Goal: Task Accomplishment & Management: Use online tool/utility

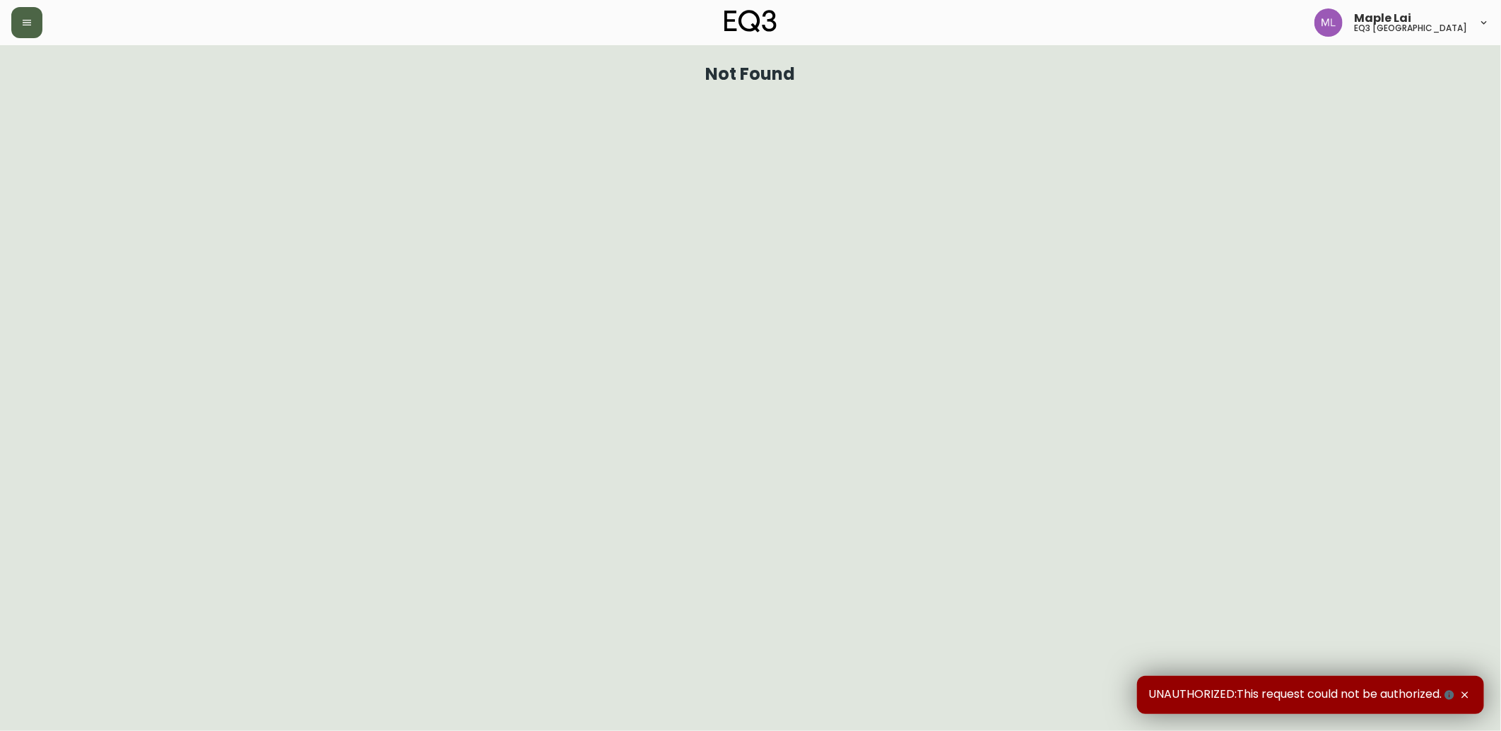
click at [24, 26] on icon "button" at bounding box center [26, 22] width 11 height 11
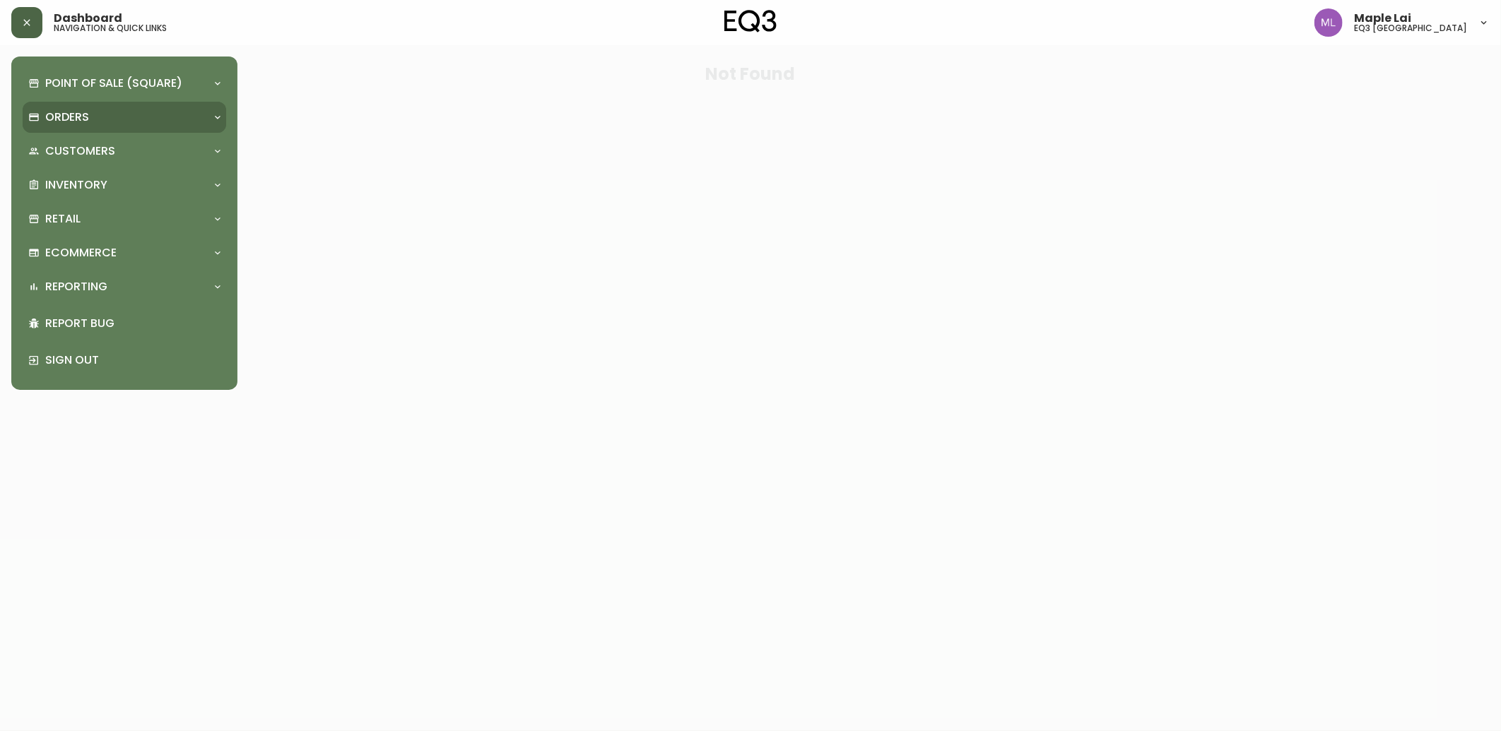
click at [94, 107] on div "Orders" at bounding box center [124, 117] width 203 height 31
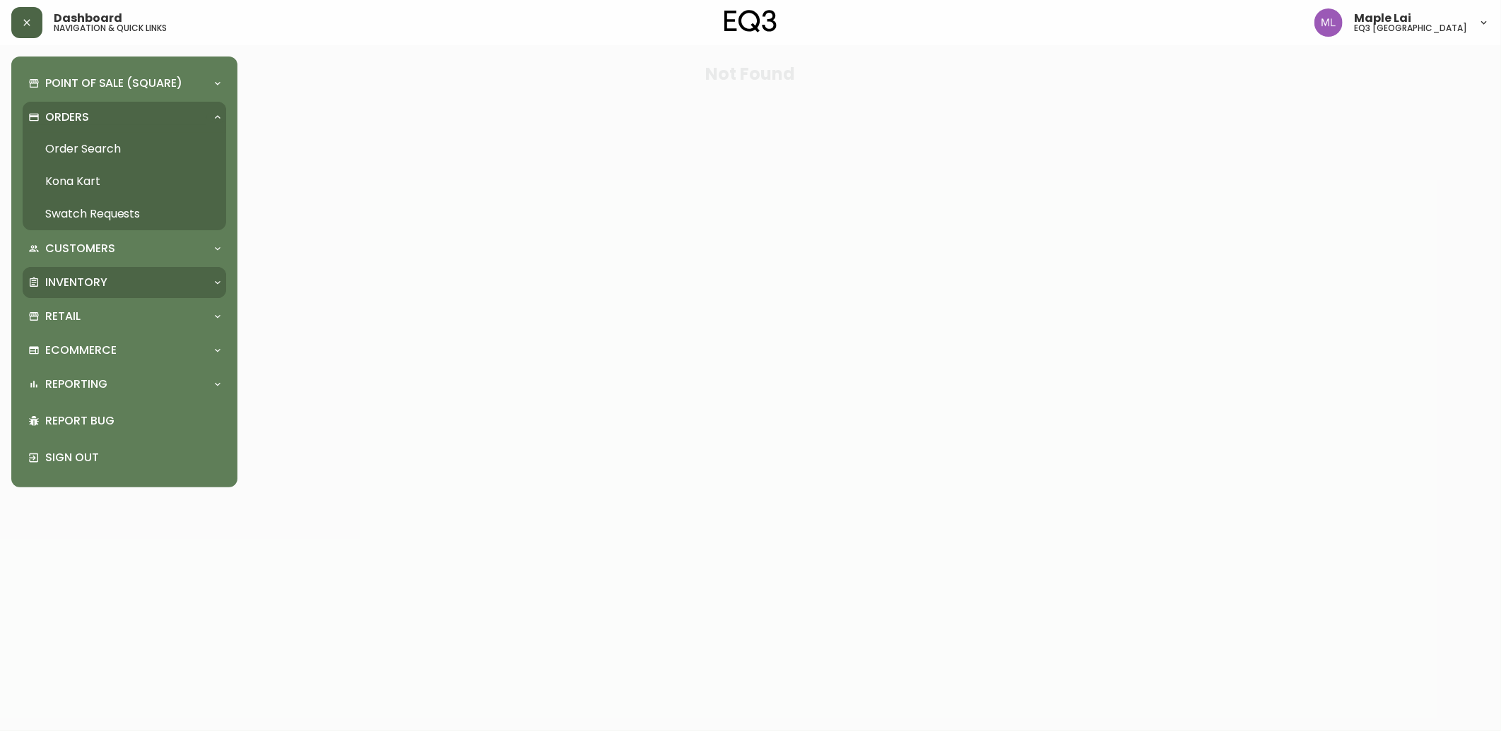
click at [62, 275] on p "Inventory" at bounding box center [76, 283] width 62 height 16
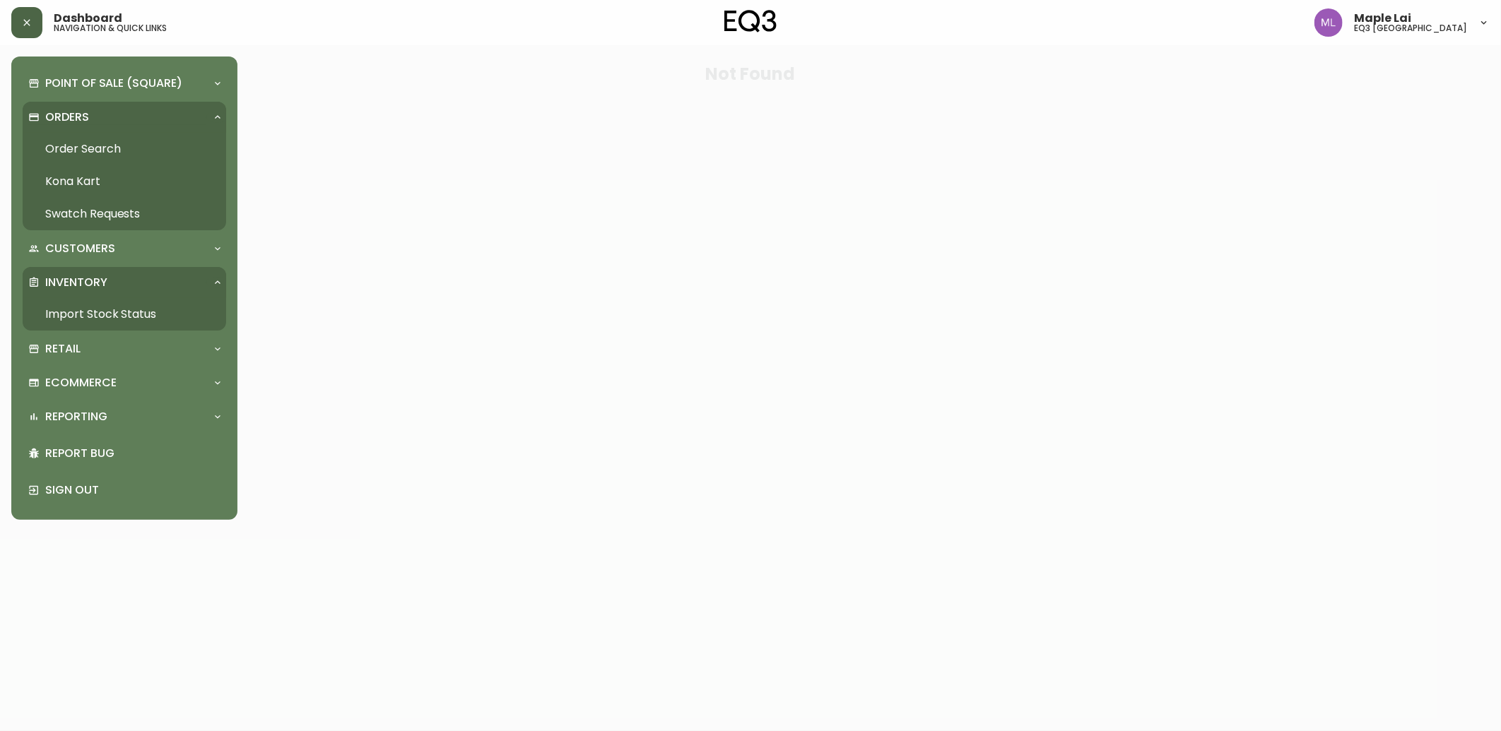
click at [52, 309] on link "Import Stock Status" at bounding box center [124, 314] width 203 height 33
